Goal: Task Accomplishment & Management: Manage account settings

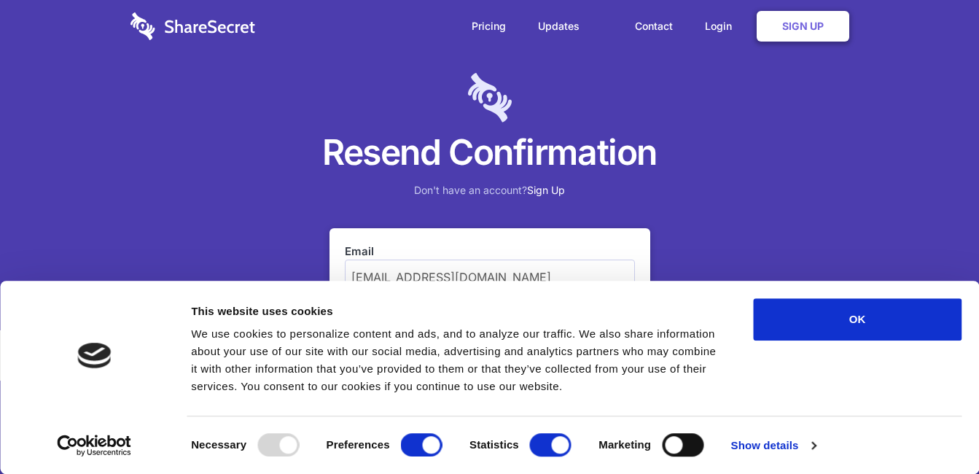
scroll to position [121, 0]
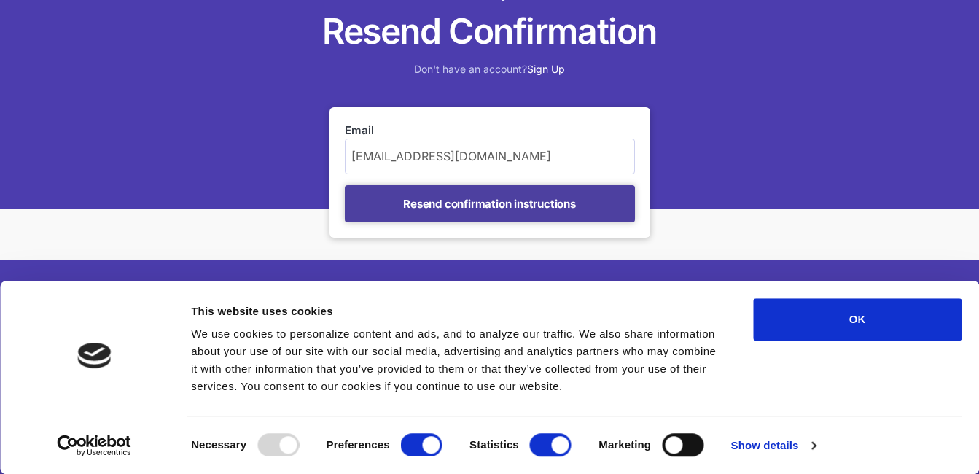
click at [480, 208] on input "Resend confirmation instructions" at bounding box center [490, 203] width 290 height 37
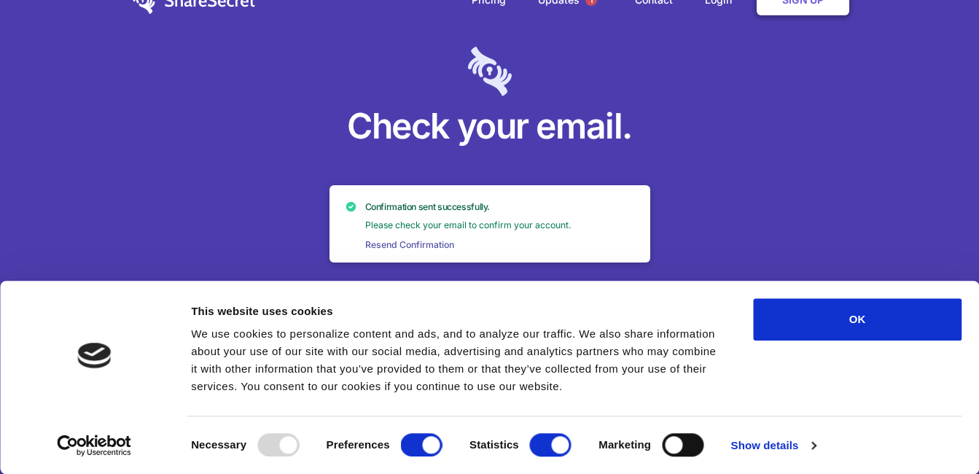
scroll to position [51, 0]
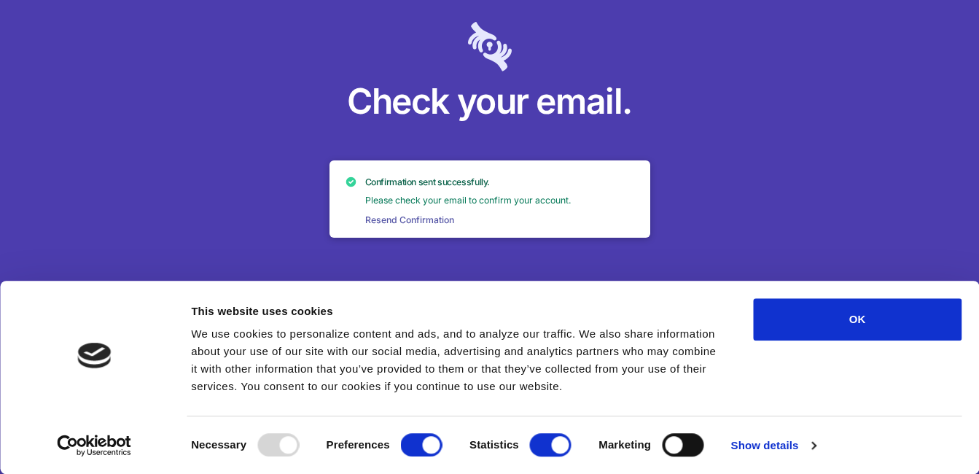
click at [412, 216] on link "Resend Confirmation" at bounding box center [409, 220] width 99 height 13
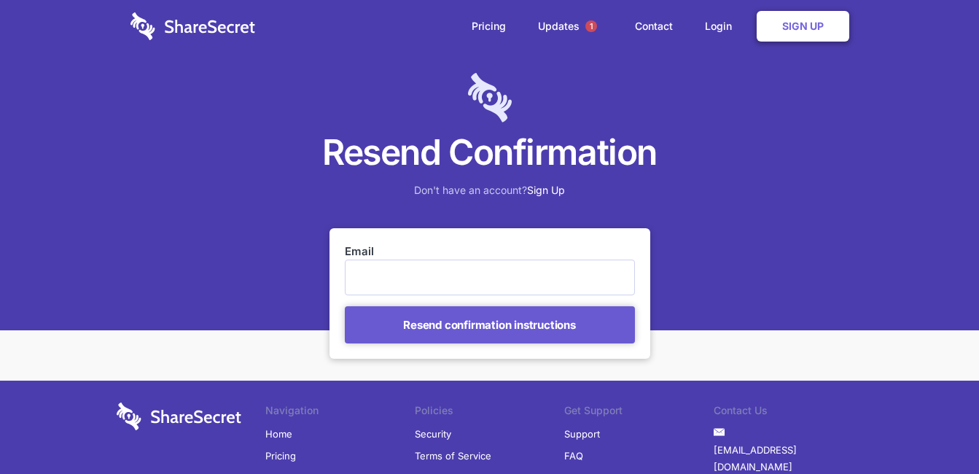
click at [384, 271] on input "Email" at bounding box center [490, 276] width 290 height 35
type input "jaco@leonardlaw.co.za"
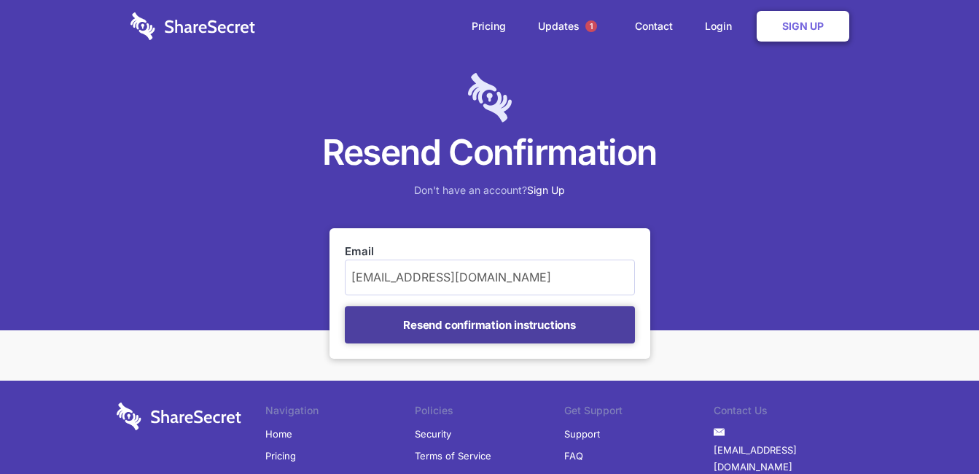
click at [467, 332] on input "Resend confirmation instructions" at bounding box center [490, 324] width 290 height 37
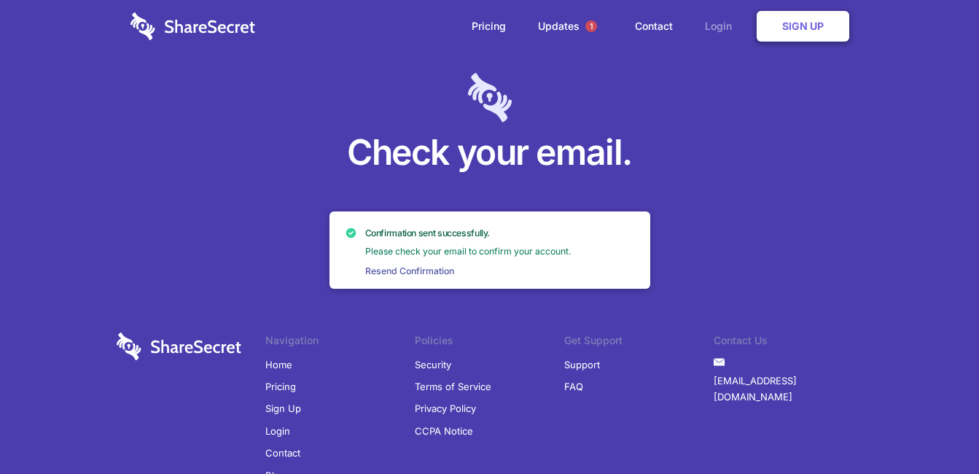
click at [711, 21] on link "Login" at bounding box center [721, 26] width 63 height 45
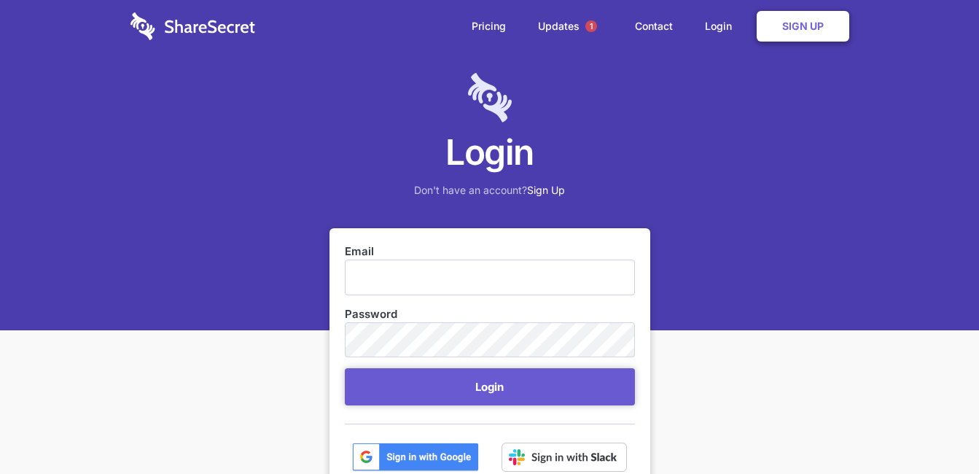
click at [431, 275] on input "Email" at bounding box center [490, 276] width 290 height 35
type input "jaco@leonardlaw.co.za"
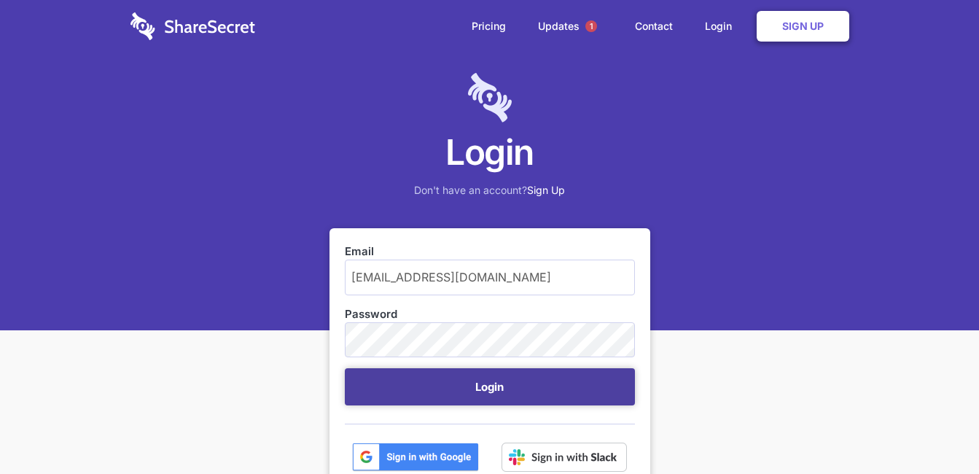
click at [527, 386] on button "Login" at bounding box center [490, 386] width 290 height 37
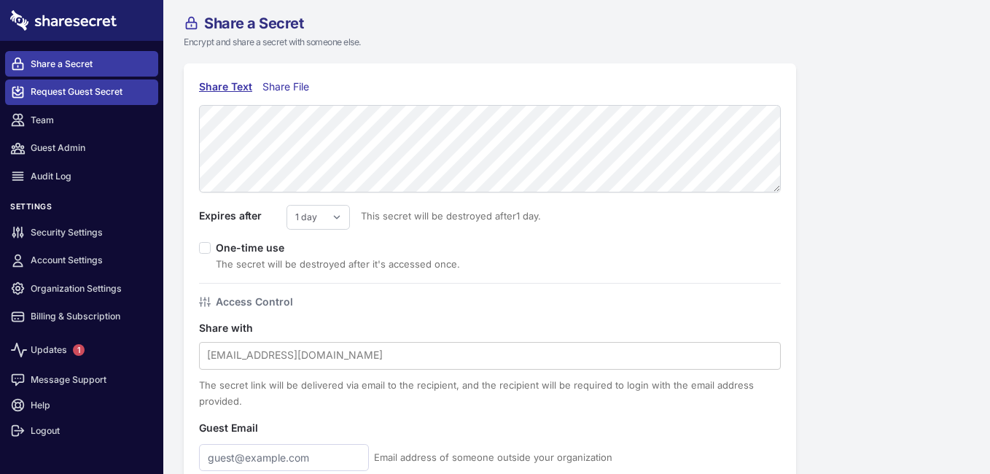
click at [114, 87] on link "Request Guest Secret" at bounding box center [81, 92] width 153 height 26
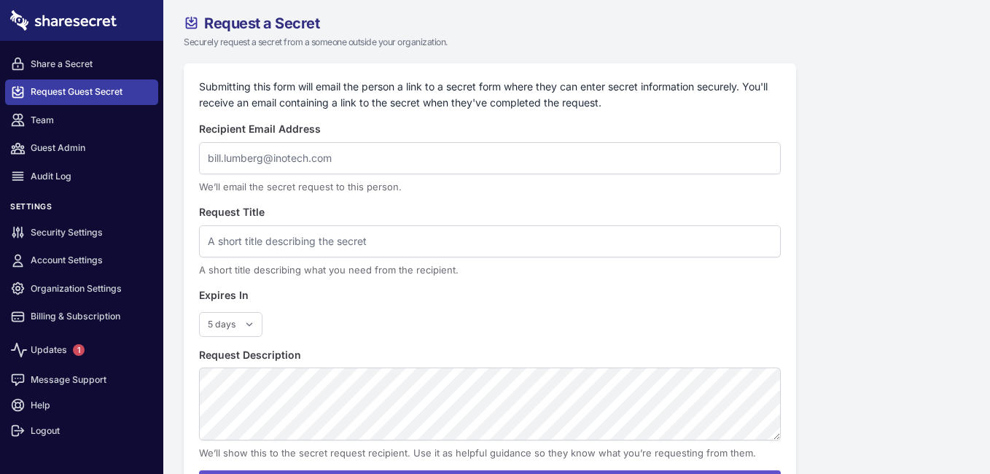
select select "5"
click at [82, 352] on span "1" at bounding box center [79, 350] width 12 height 12
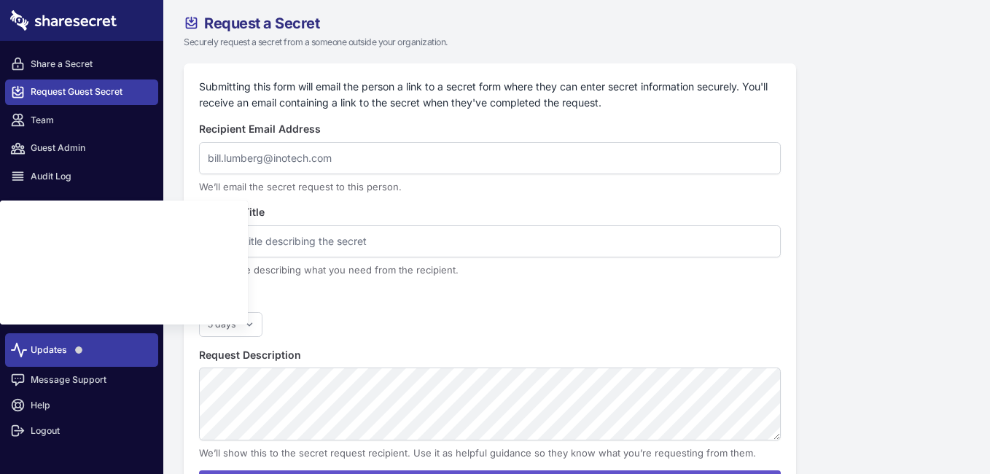
click at [75, 354] on span at bounding box center [78, 349] width 23 height 23
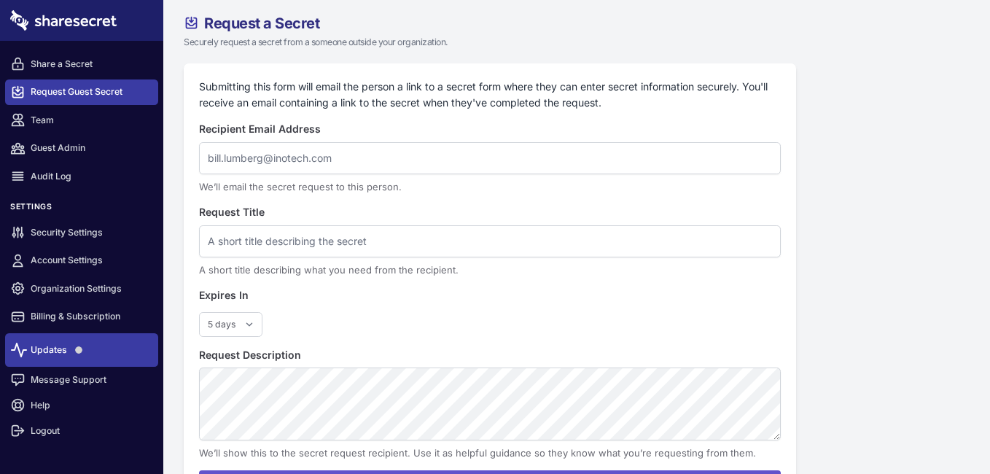
click at [75, 354] on span at bounding box center [78, 349] width 23 height 23
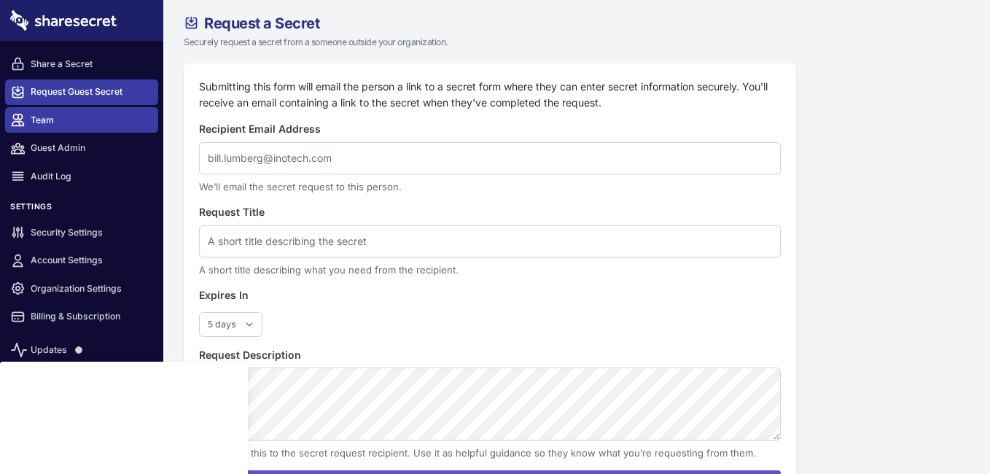
click at [58, 116] on link "Team" at bounding box center [81, 120] width 153 height 26
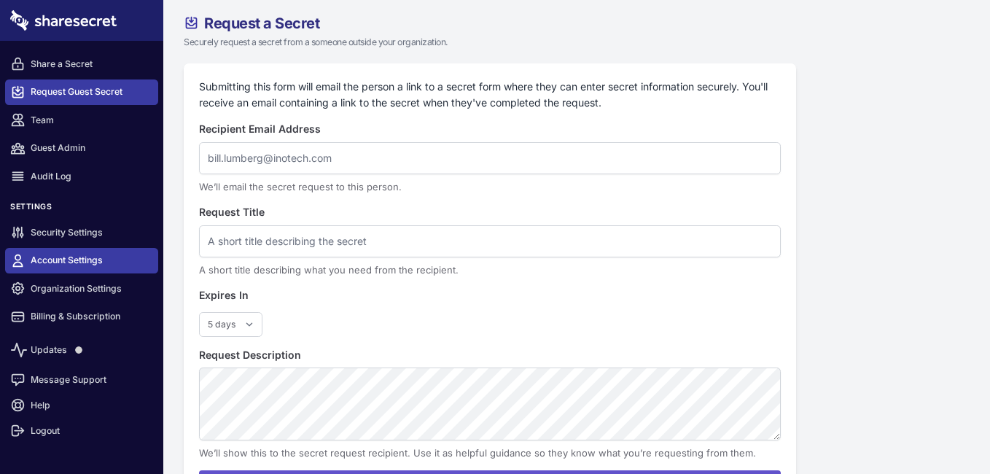
scroll to position [17, 0]
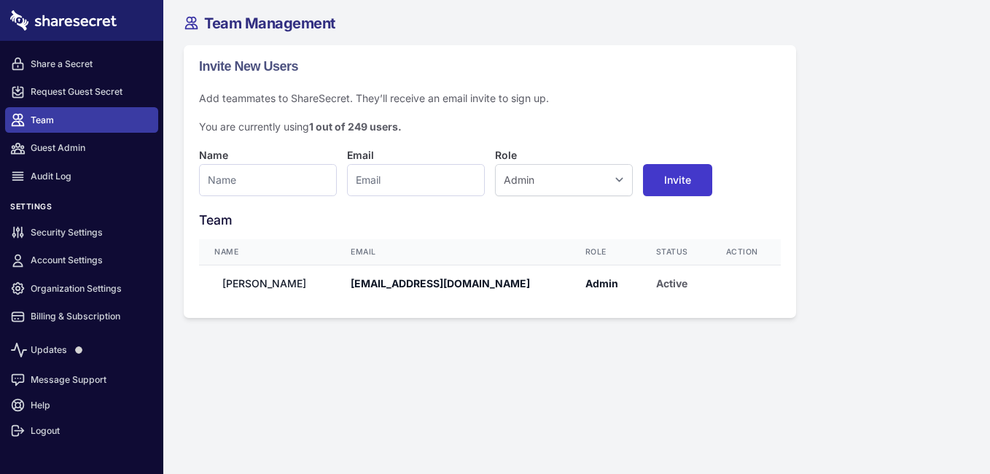
click at [80, 382] on link "Message Support" at bounding box center [81, 380] width 153 height 26
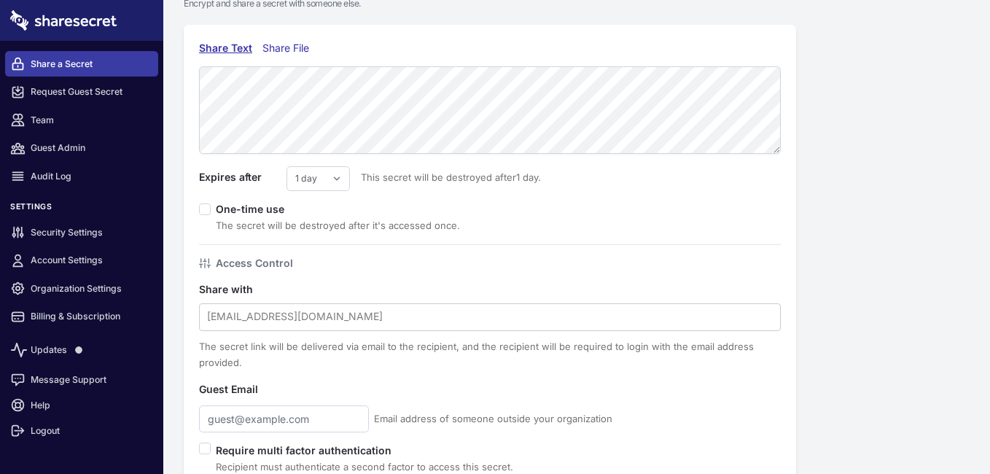
scroll to position [73, 0]
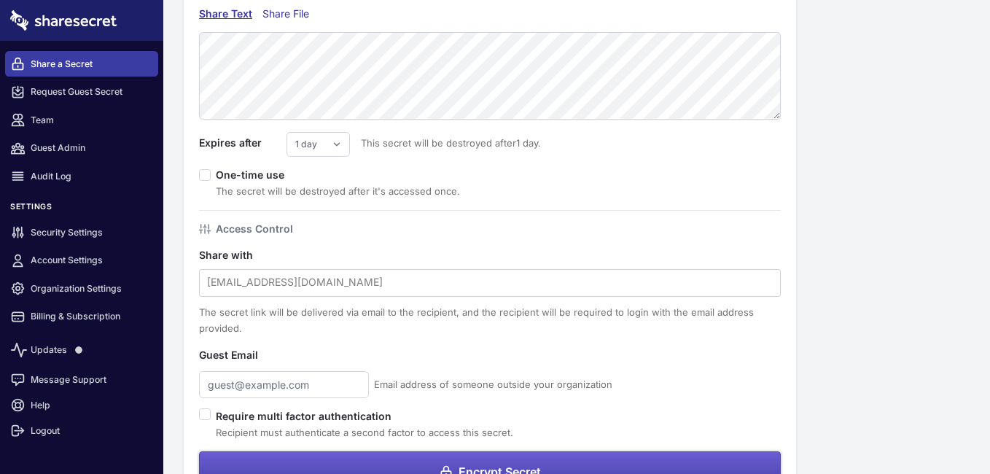
click at [242, 326] on div "[EMAIL_ADDRESS][DOMAIN_NAME] The secret link will be delivered via email to the…" at bounding box center [490, 303] width 582 height 68
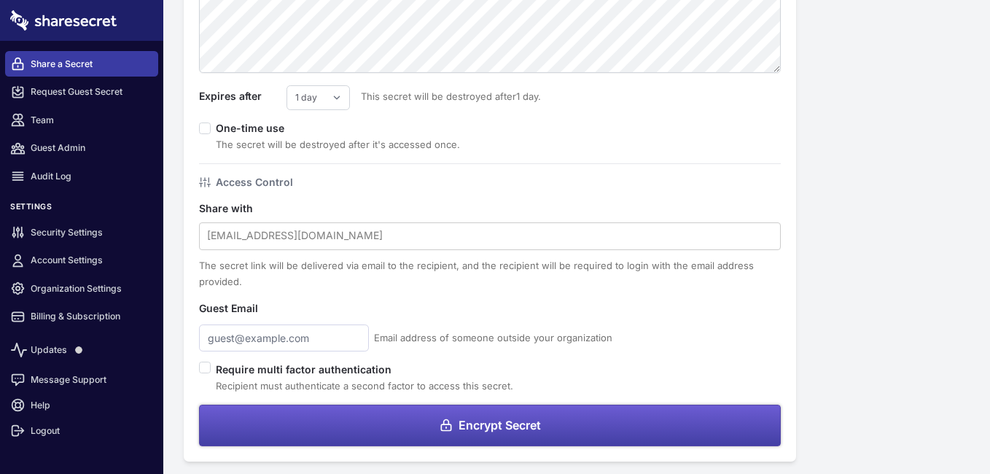
scroll to position [122, 0]
